Goal: Information Seeking & Learning: Learn about a topic

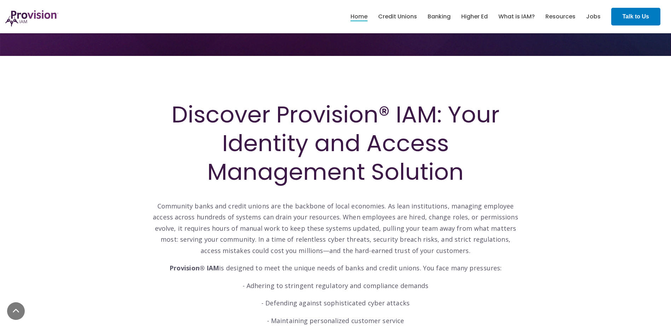
scroll to position [189, 0]
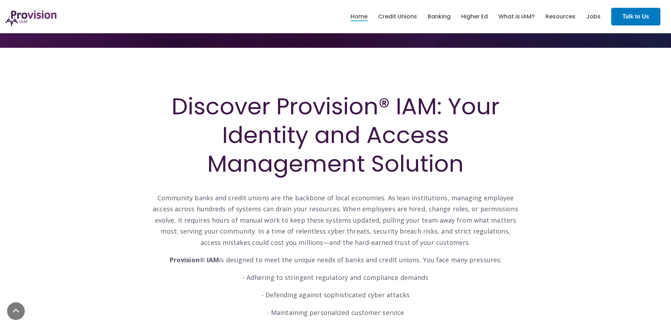
drag, startPoint x: 299, startPoint y: 145, endPoint x: 338, endPoint y: 181, distance: 52.1
click at [300, 145] on h1 "Discover Provision® IAM: Your Identity and Access Management Solution" at bounding box center [336, 135] width 368 height 86
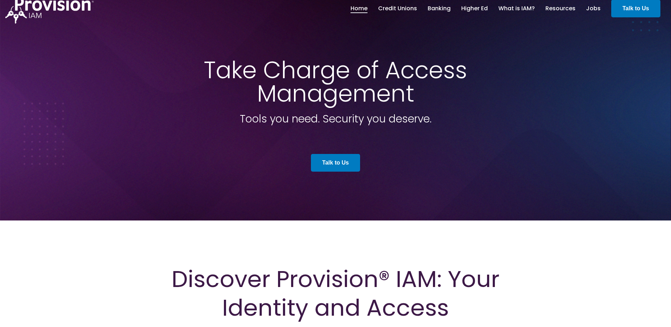
scroll to position [0, 0]
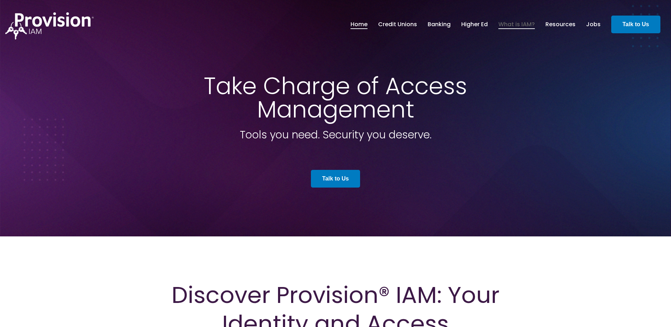
drag, startPoint x: 512, startPoint y: 25, endPoint x: 523, endPoint y: 28, distance: 11.2
click at [512, 25] on link "What is IAM?" at bounding box center [517, 24] width 36 height 12
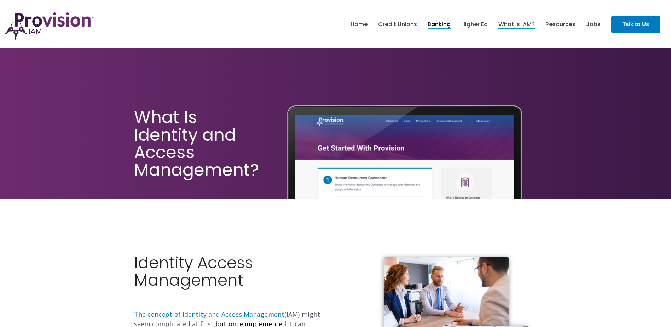
click at [445, 28] on link "Banking" at bounding box center [439, 24] width 23 height 12
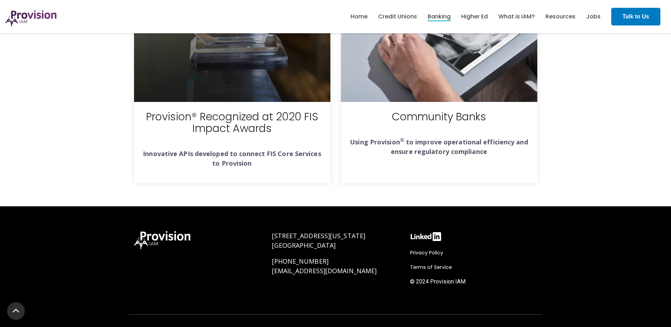
scroll to position [1907, 0]
